Goal: Obtain resource: Download file/media

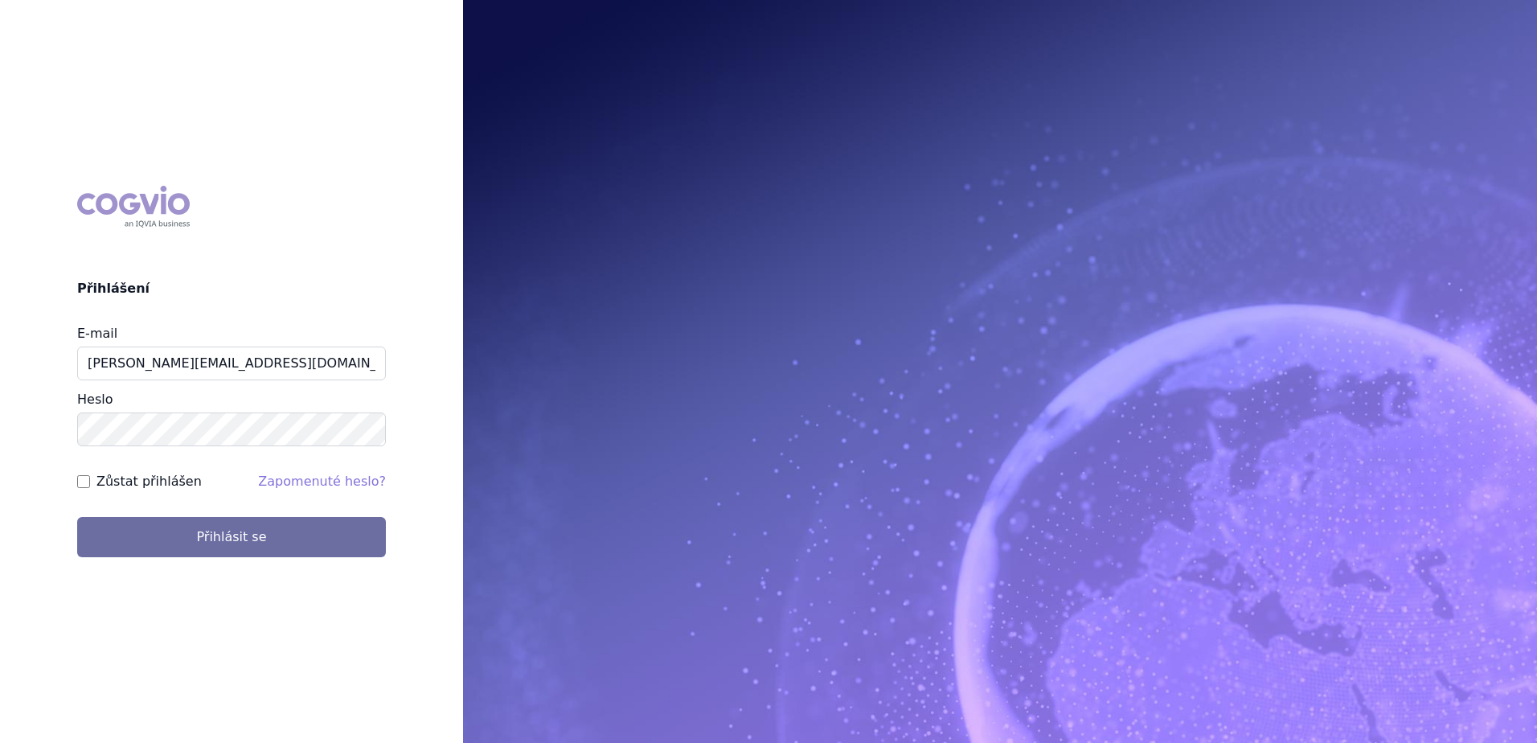
type input "[PERSON_NAME][EMAIL_ADDRESS][DOMAIN_NAME]"
click at [77, 517] on button "Přihlásit se" at bounding box center [231, 537] width 309 height 40
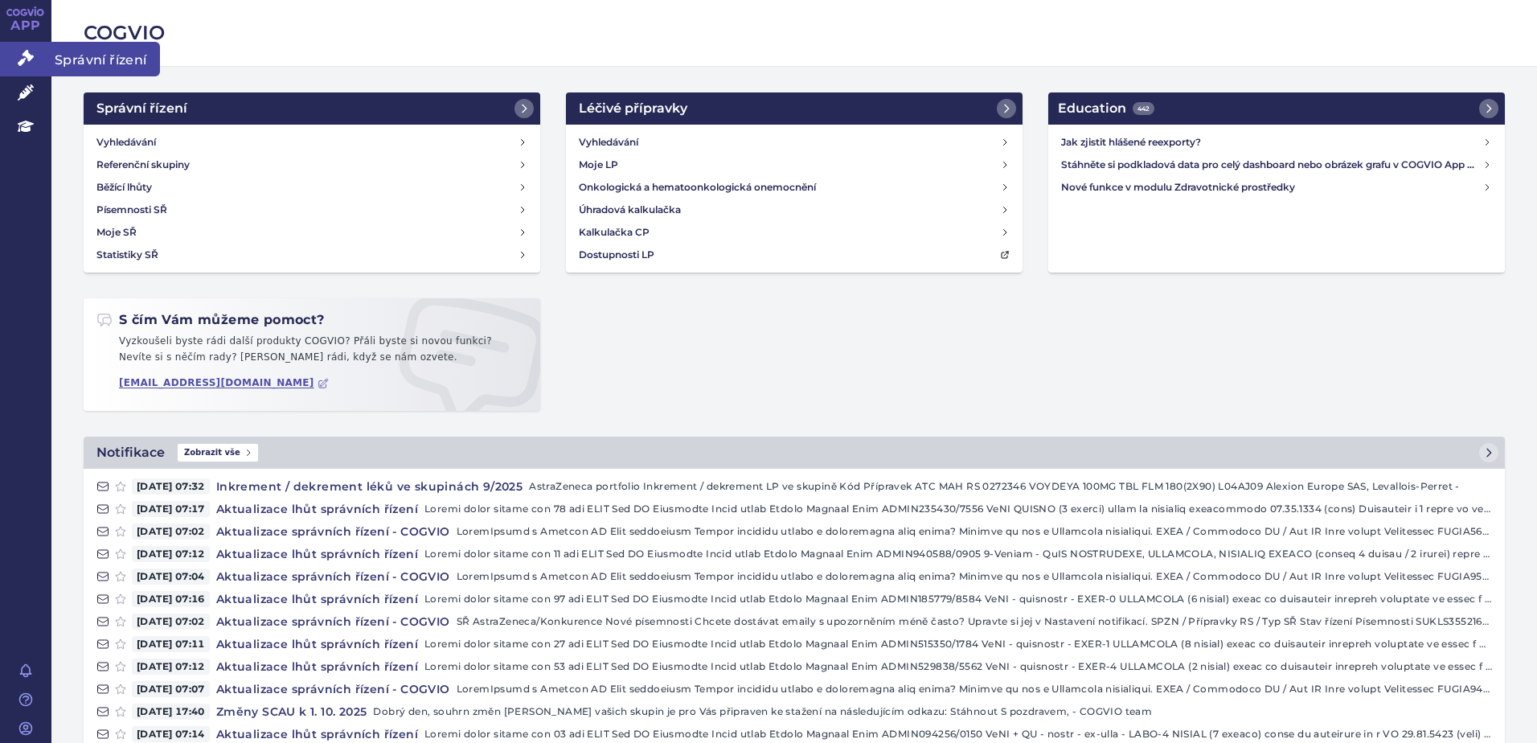
click at [27, 56] on icon at bounding box center [26, 58] width 16 height 16
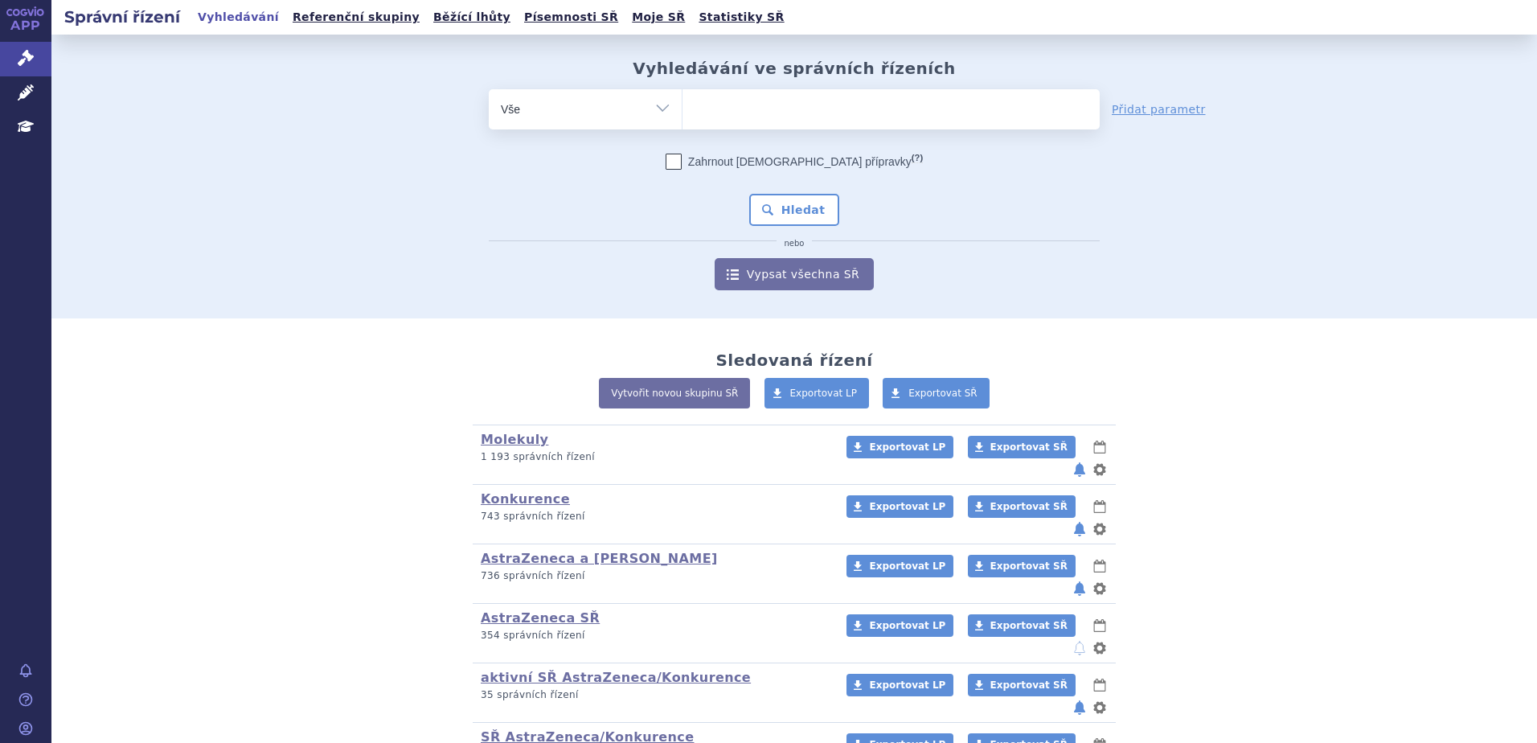
click at [714, 110] on ul at bounding box center [890, 106] width 417 height 34
click at [682, 110] on select at bounding box center [682, 108] width 1 height 40
type input "32"
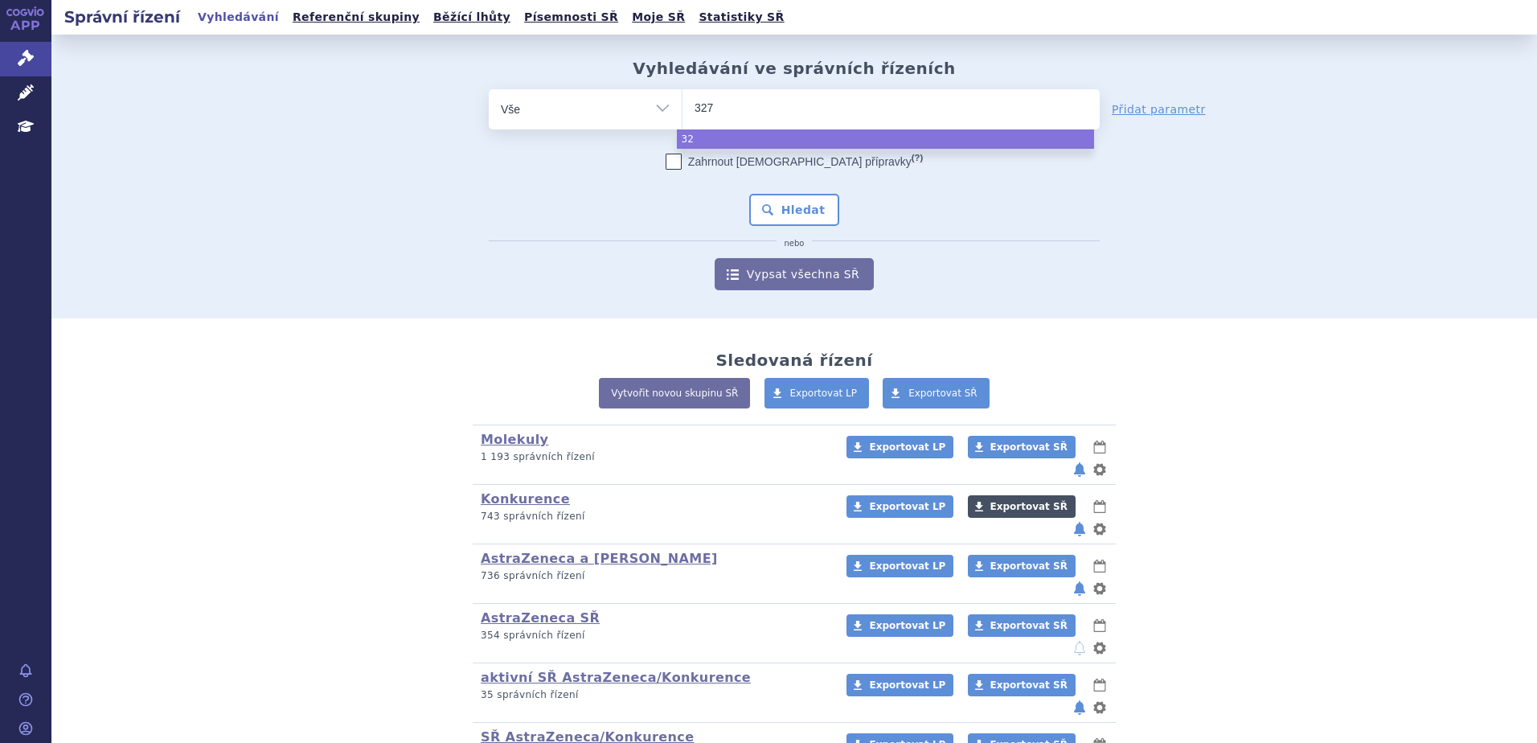
type input "3275"
type input "32754"
type input "327541"
type input "327541/"
type input "327541/2"
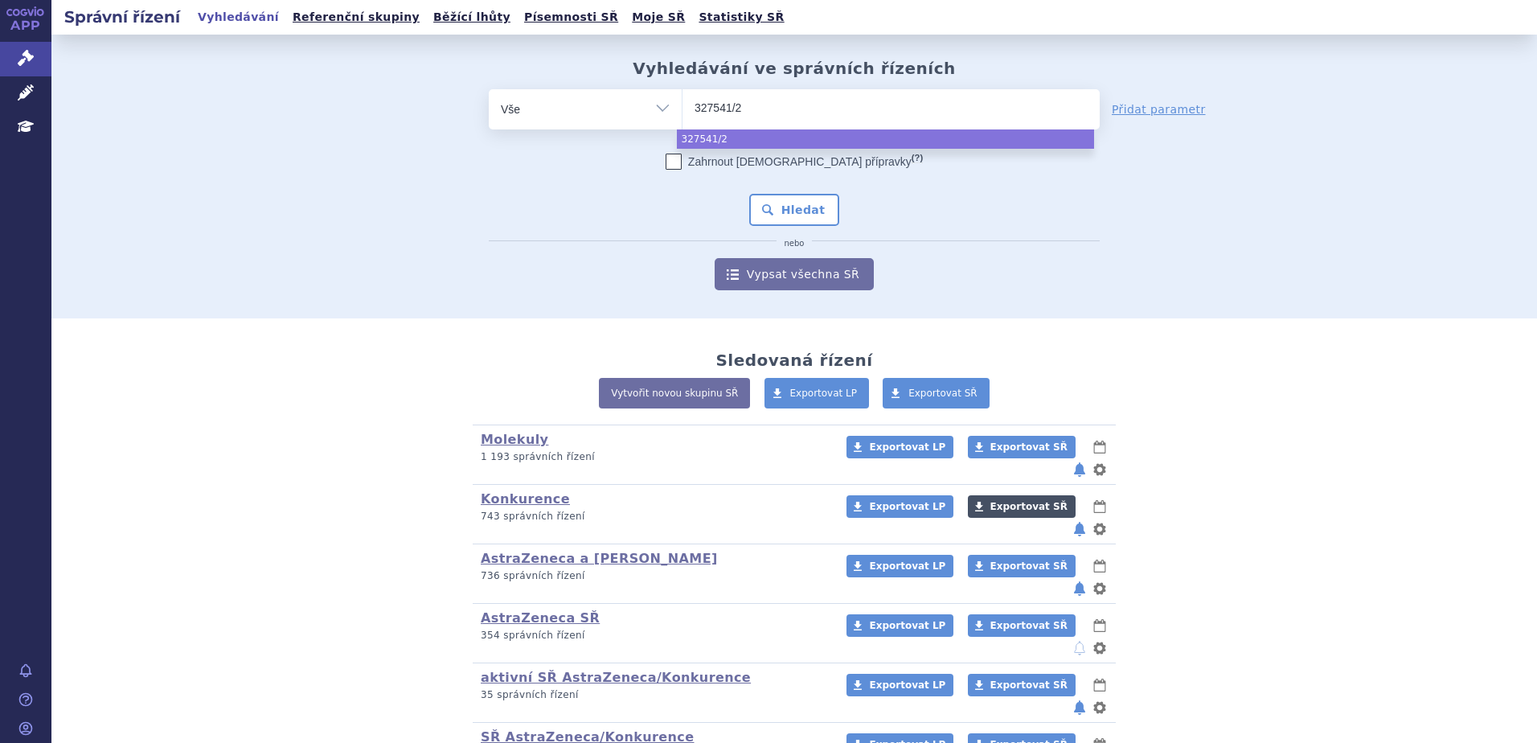
type input "327541/20"
type input "327541/2024"
select select "327541/2024"
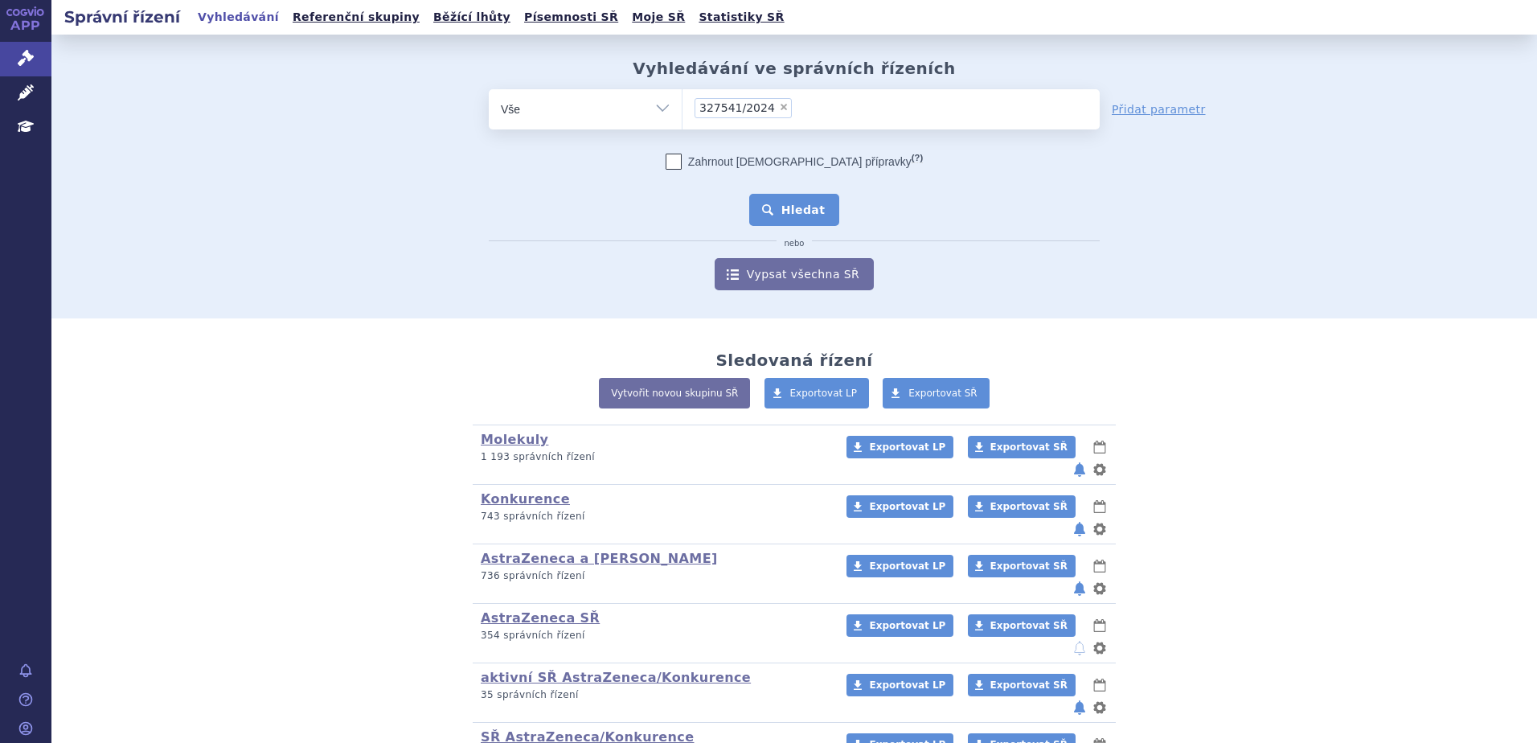
click at [826, 207] on button "Hledat" at bounding box center [794, 210] width 91 height 32
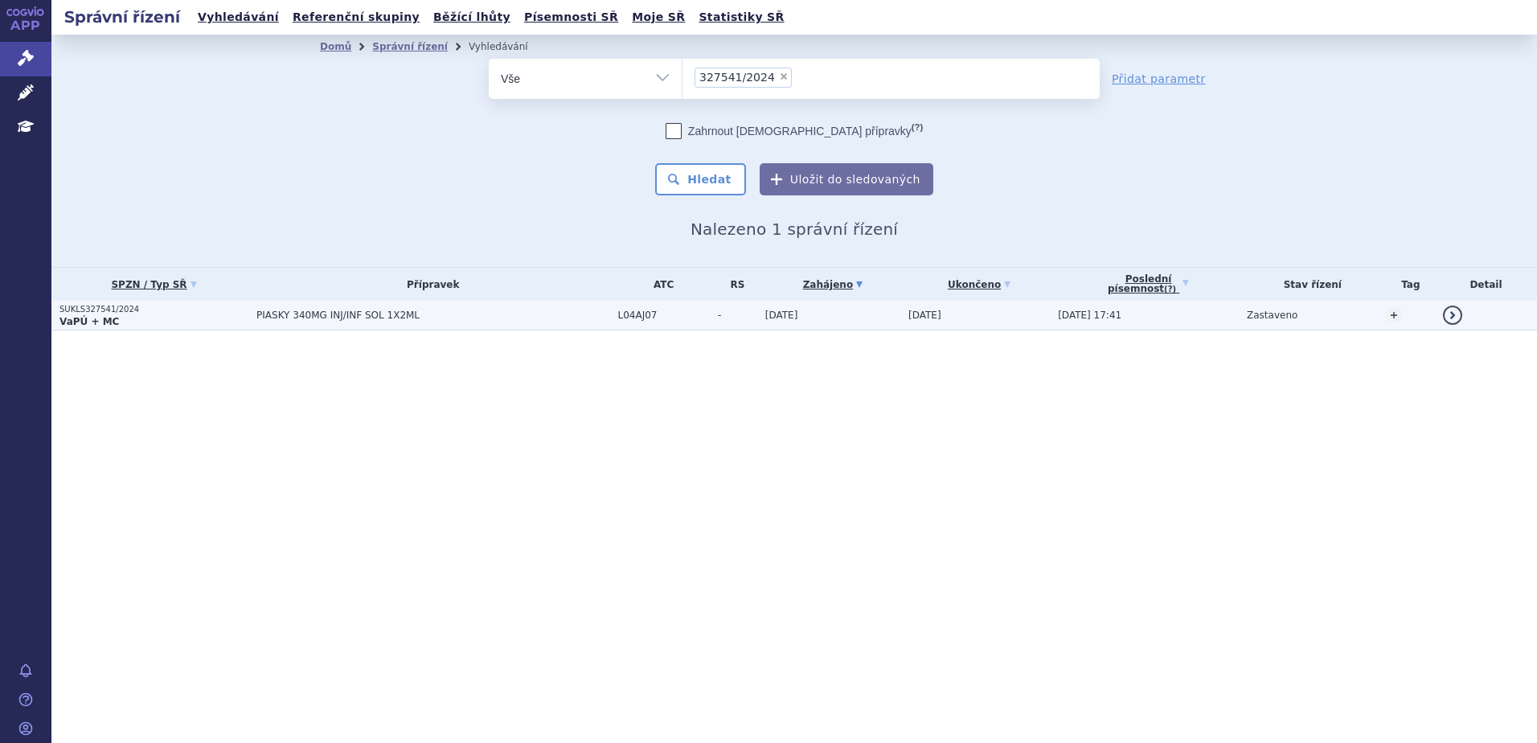
click at [236, 315] on p "VaPÚ + MC" at bounding box center [153, 321] width 189 height 13
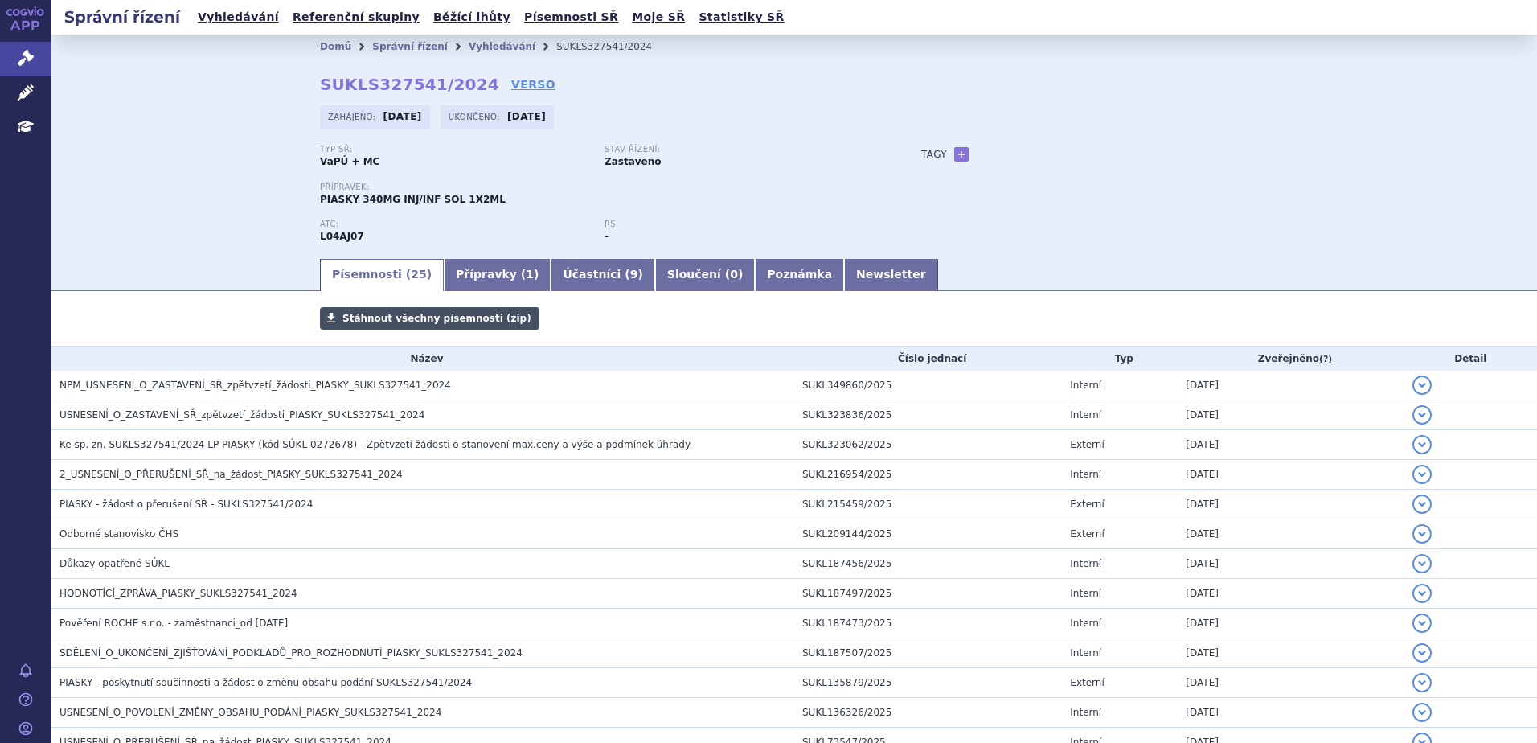
click at [437, 319] on span "Stáhnout všechny písemnosti (zip)" at bounding box center [436, 318] width 189 height 11
click at [257, 318] on div "Písemnosti Stáhnout všechny písemnosti (zip) Název Číslo jednací Typ Zveřejněno…" at bounding box center [794, 726] width 1486 height 839
